Goal: Task Accomplishment & Management: Manage account settings

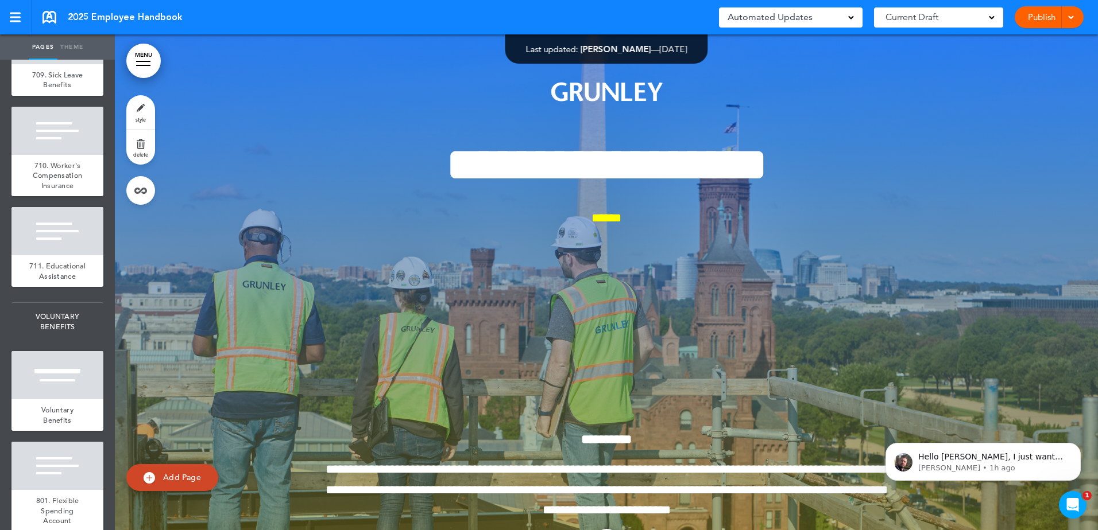
scroll to position [75776, 0]
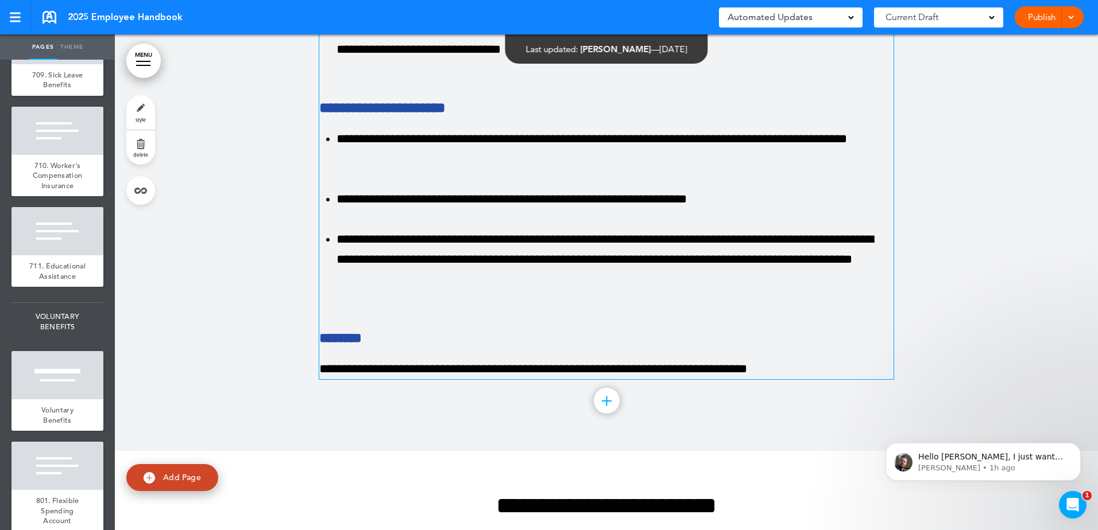
scroll to position [75908, 0]
click at [986, 472] on p "[PERSON_NAME] • 1h ago" at bounding box center [992, 468] width 148 height 10
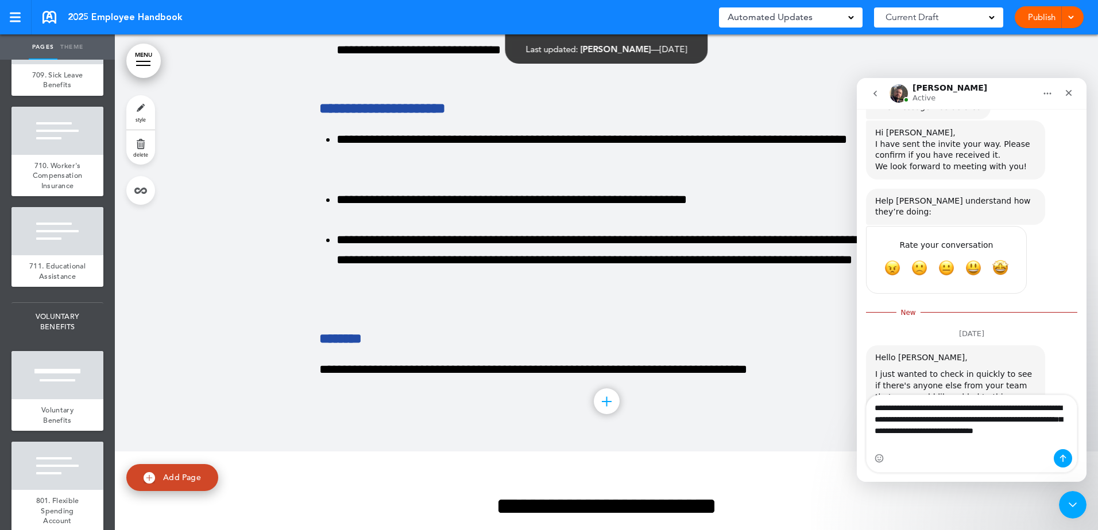
scroll to position [732, 0]
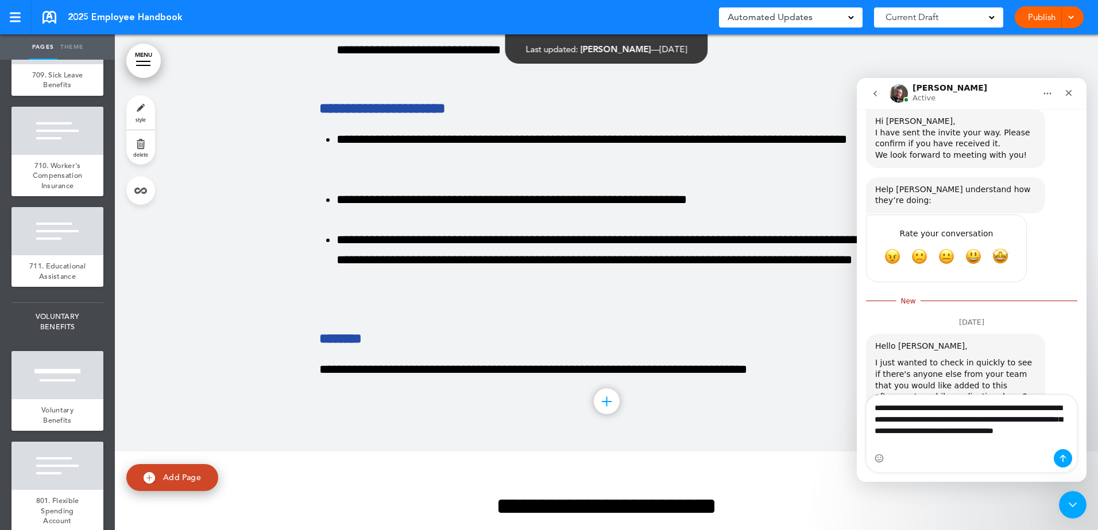
type textarea "**********"
click at [1052, 458] on div "Intercom messenger" at bounding box center [971, 459] width 210 height 18
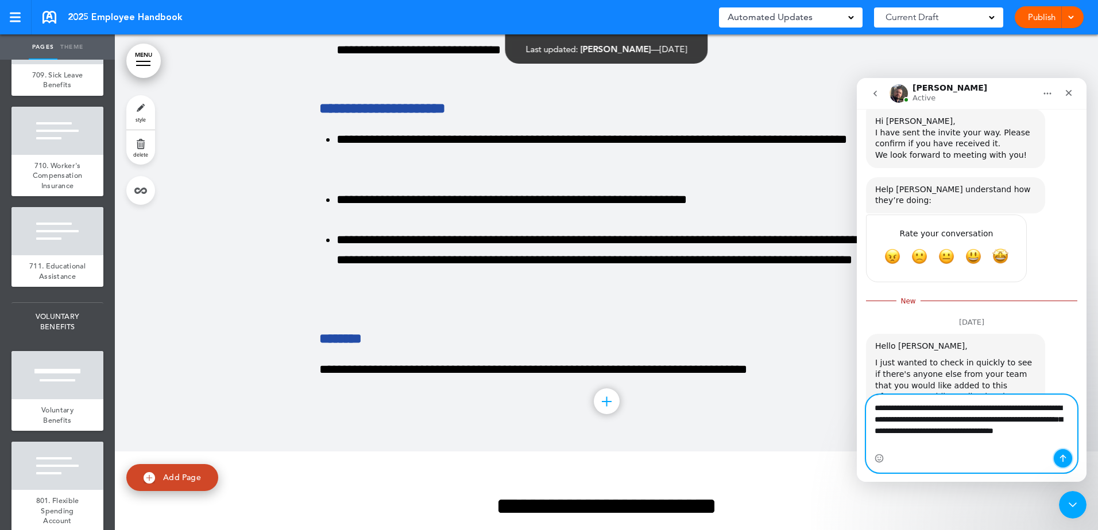
click at [1055, 458] on button "Send a message…" at bounding box center [1062, 459] width 18 height 18
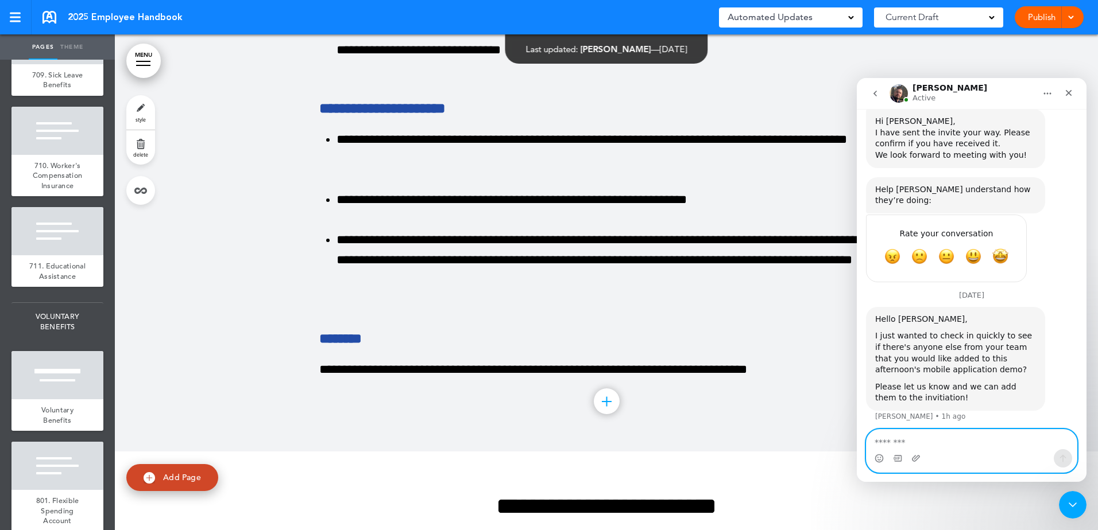
scroll to position [738, 0]
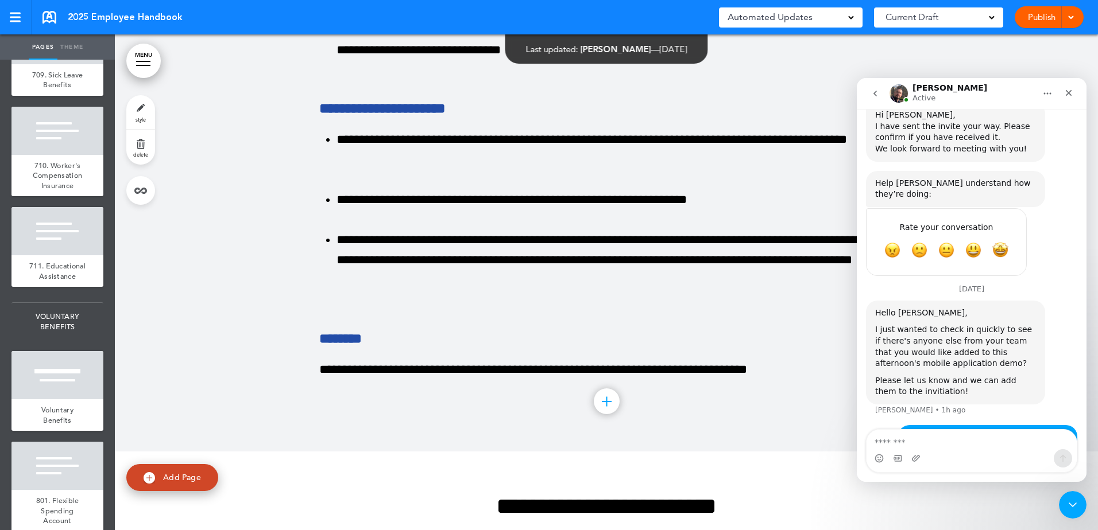
click at [864, 88] on button "go back" at bounding box center [875, 94] width 22 height 22
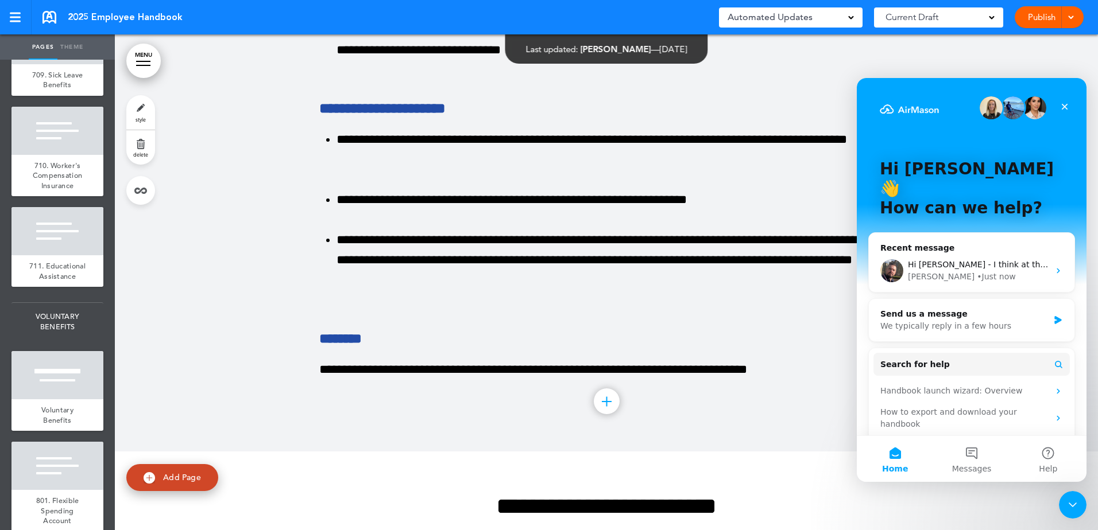
scroll to position [0, 0]
click at [1070, 109] on div "Close" at bounding box center [1064, 106] width 21 height 21
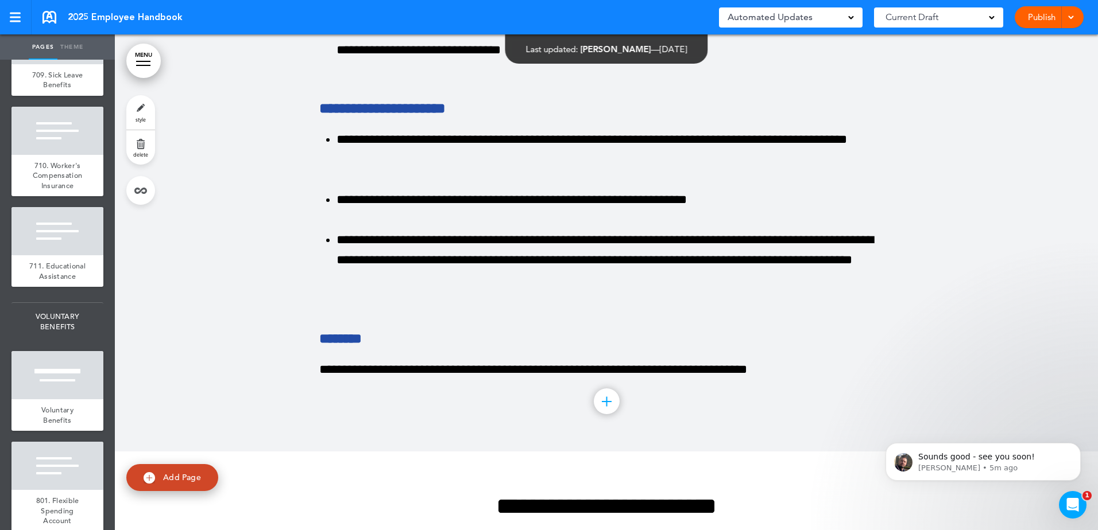
click at [1028, 16] on link "Publish" at bounding box center [1041, 17] width 36 height 22
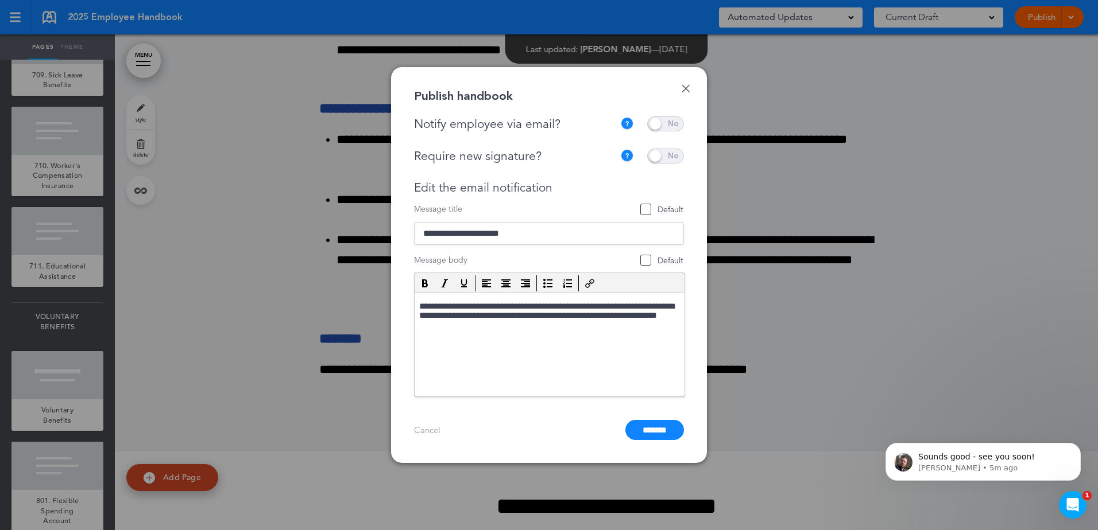
click at [671, 121] on span at bounding box center [665, 124] width 37 height 15
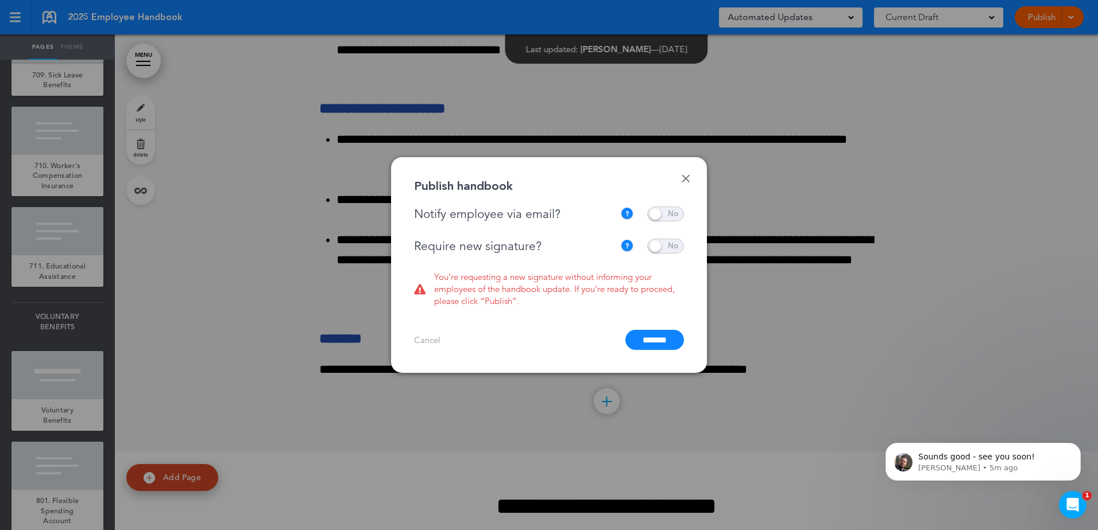
click at [656, 247] on span at bounding box center [665, 246] width 37 height 15
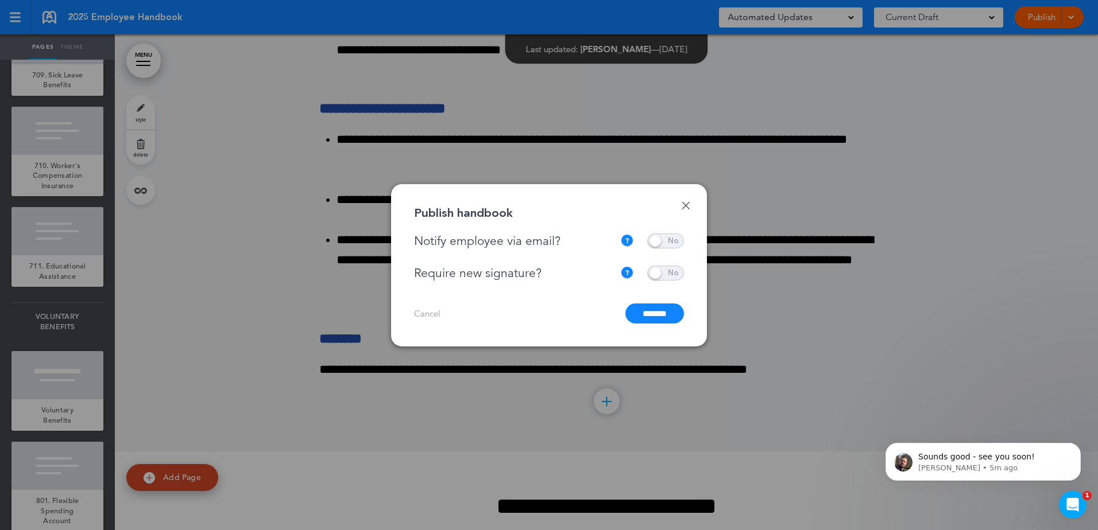
click at [660, 313] on input "*******" at bounding box center [654, 314] width 59 height 20
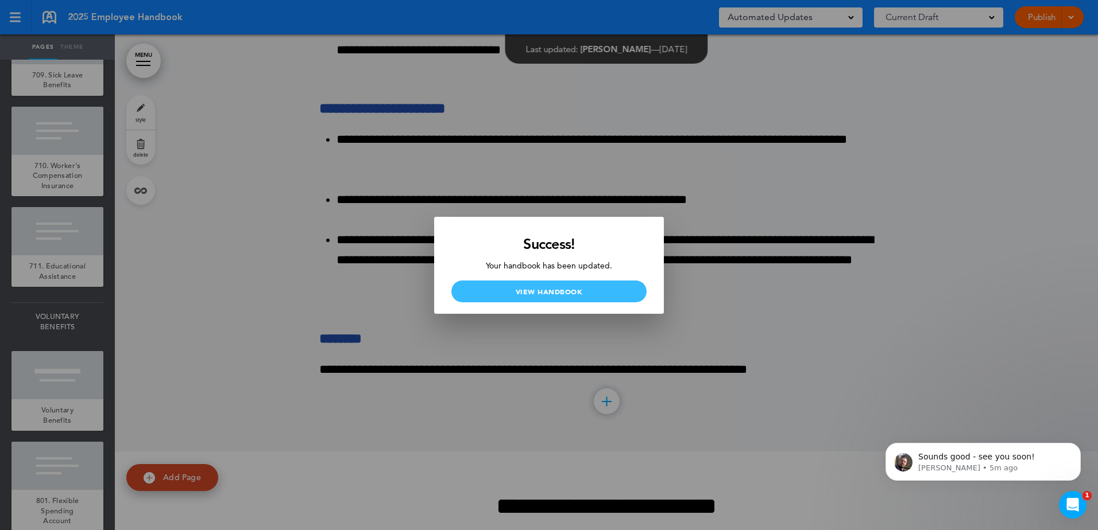
click at [599, 293] on link "View Handbook" at bounding box center [548, 292] width 195 height 22
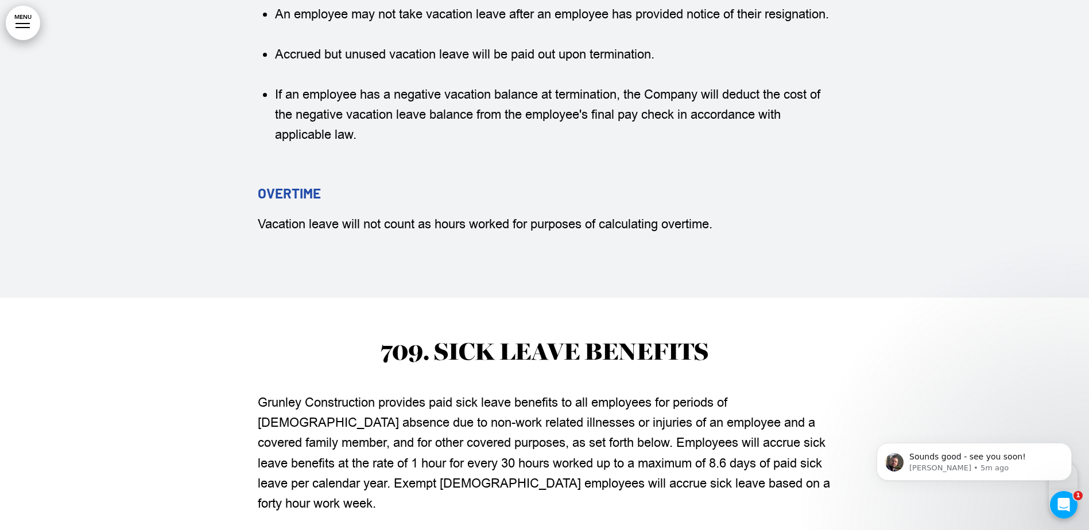
scroll to position [76147, 0]
